Goal: Download file/media

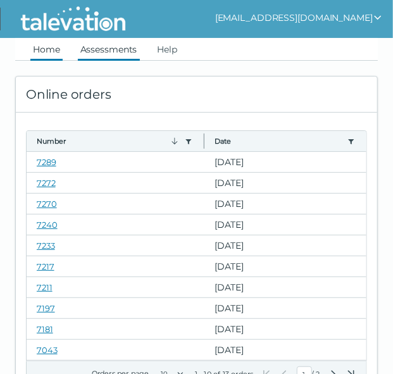
click at [96, 56] on link "Assessments" at bounding box center [109, 49] width 62 height 23
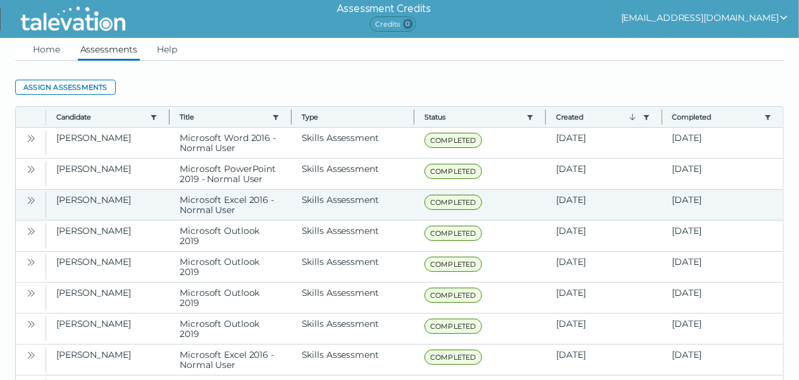
click at [28, 201] on icon "Open" at bounding box center [31, 201] width 10 height 10
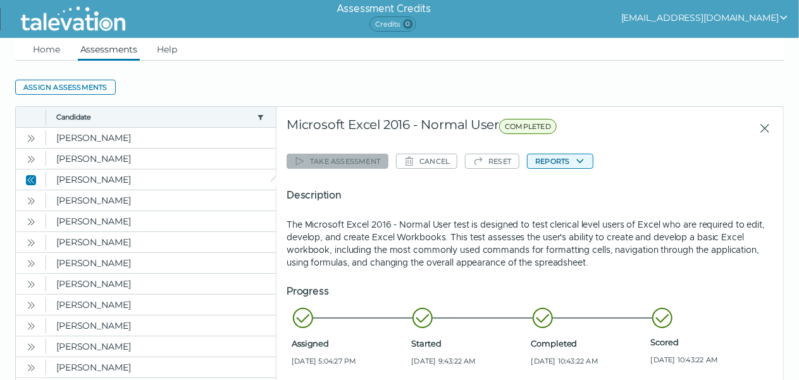
click at [392, 163] on button "Reports" at bounding box center [560, 161] width 66 height 15
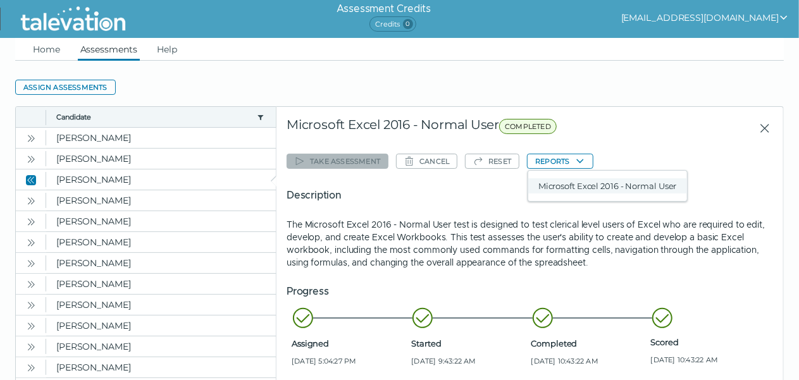
click at [392, 187] on button "Microsoft Excel 2016 - Normal User" at bounding box center [607, 185] width 159 height 15
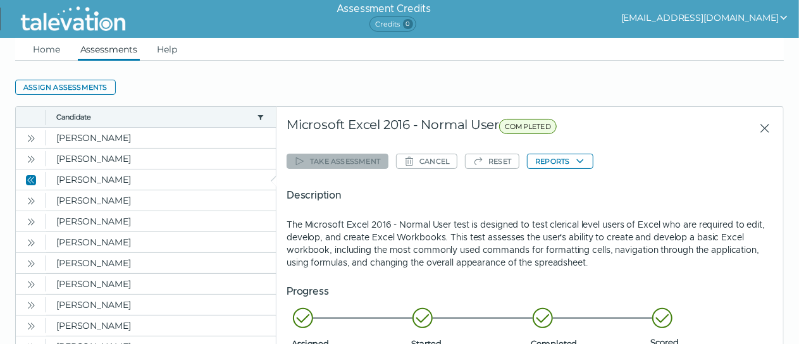
click at [392, 316] on li "Scored [DATE] 10:43:22 AM" at bounding box center [708, 336] width 115 height 59
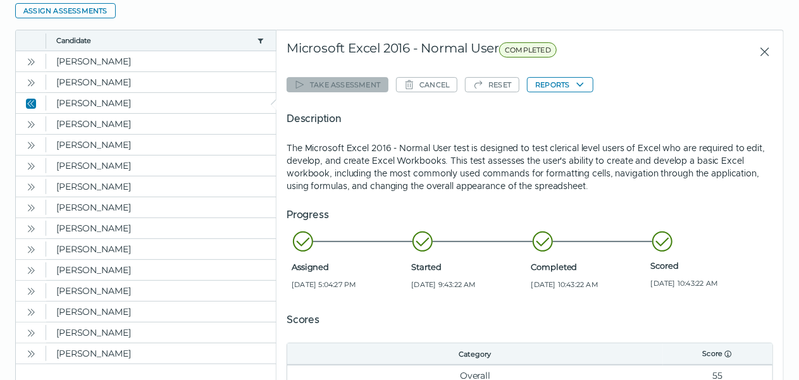
scroll to position [76, 0]
click at [36, 77] on button "Open" at bounding box center [30, 82] width 15 height 15
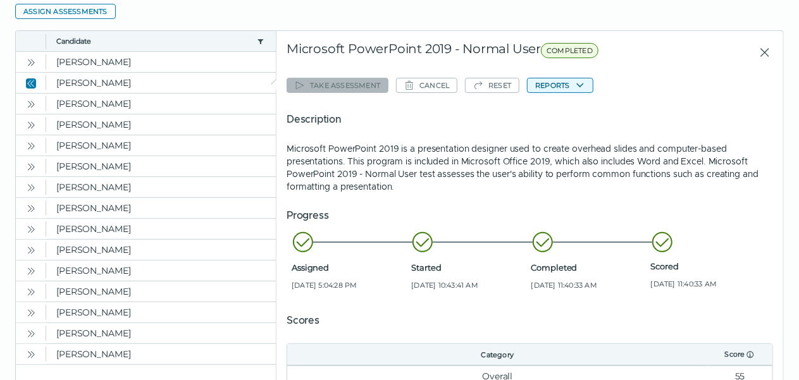
click at [392, 86] on button "Reports" at bounding box center [560, 85] width 66 height 15
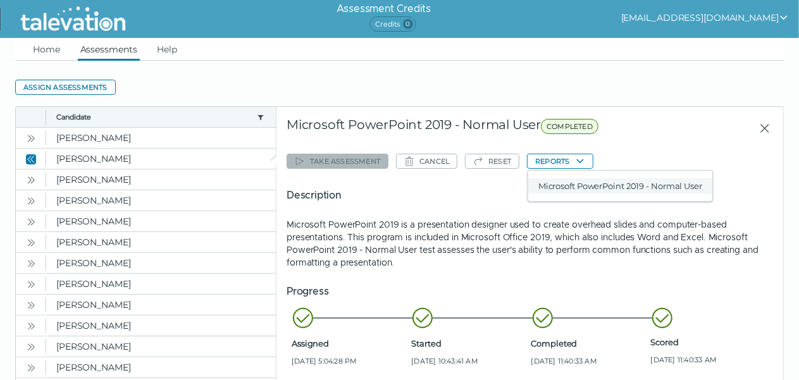
click at [392, 189] on button "Microsoft PowerPoint 2019 - Normal User" at bounding box center [620, 185] width 184 height 15
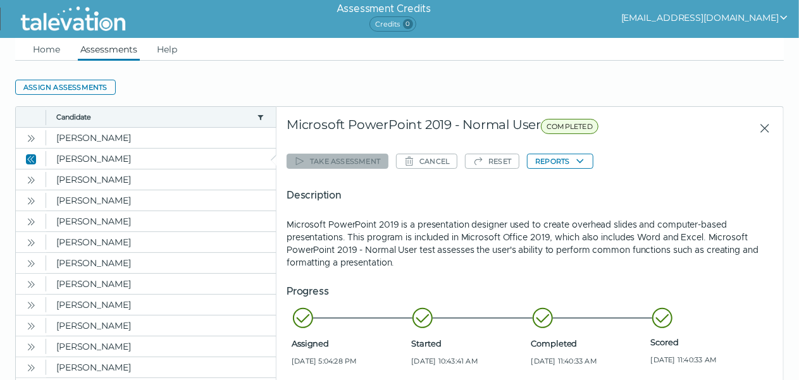
click at [392, 290] on h5 "Progress" at bounding box center [530, 291] width 487 height 15
click at [34, 137] on icon "Open" at bounding box center [31, 139] width 10 height 10
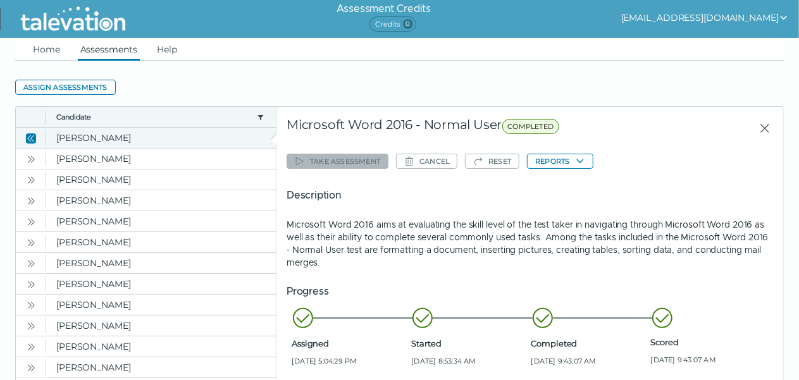
click at [34, 137] on icon "Close" at bounding box center [31, 139] width 10 height 10
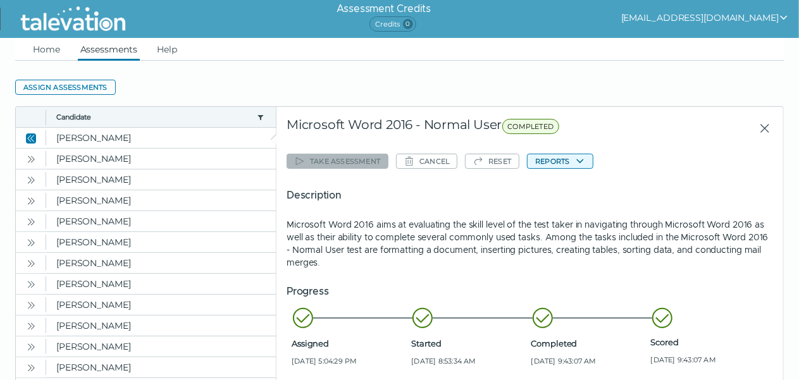
click at [392, 161] on button "Reports" at bounding box center [560, 161] width 66 height 15
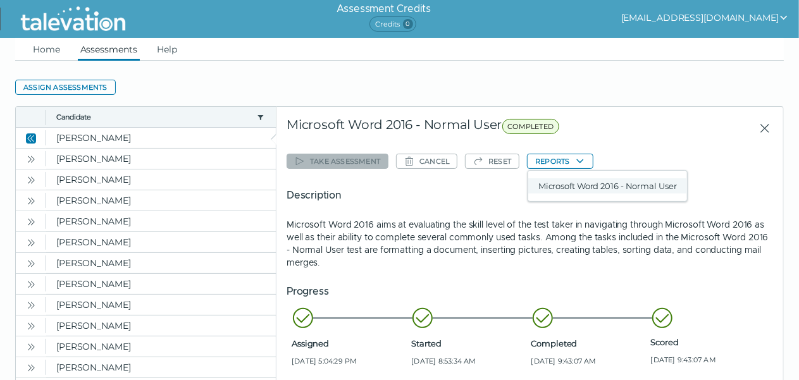
click at [392, 188] on button "Microsoft Word 2016 - Normal User" at bounding box center [607, 185] width 159 height 15
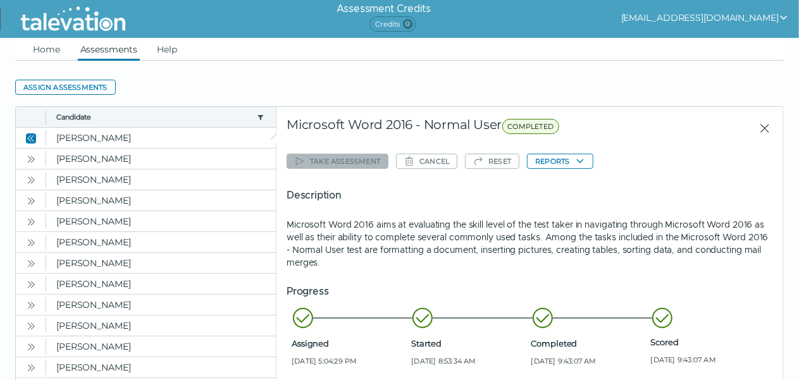
click at [392, 17] on button "[EMAIL_ADDRESS][DOMAIN_NAME]" at bounding box center [705, 17] width 168 height 15
